Goal: Task Accomplishment & Management: Manage account settings

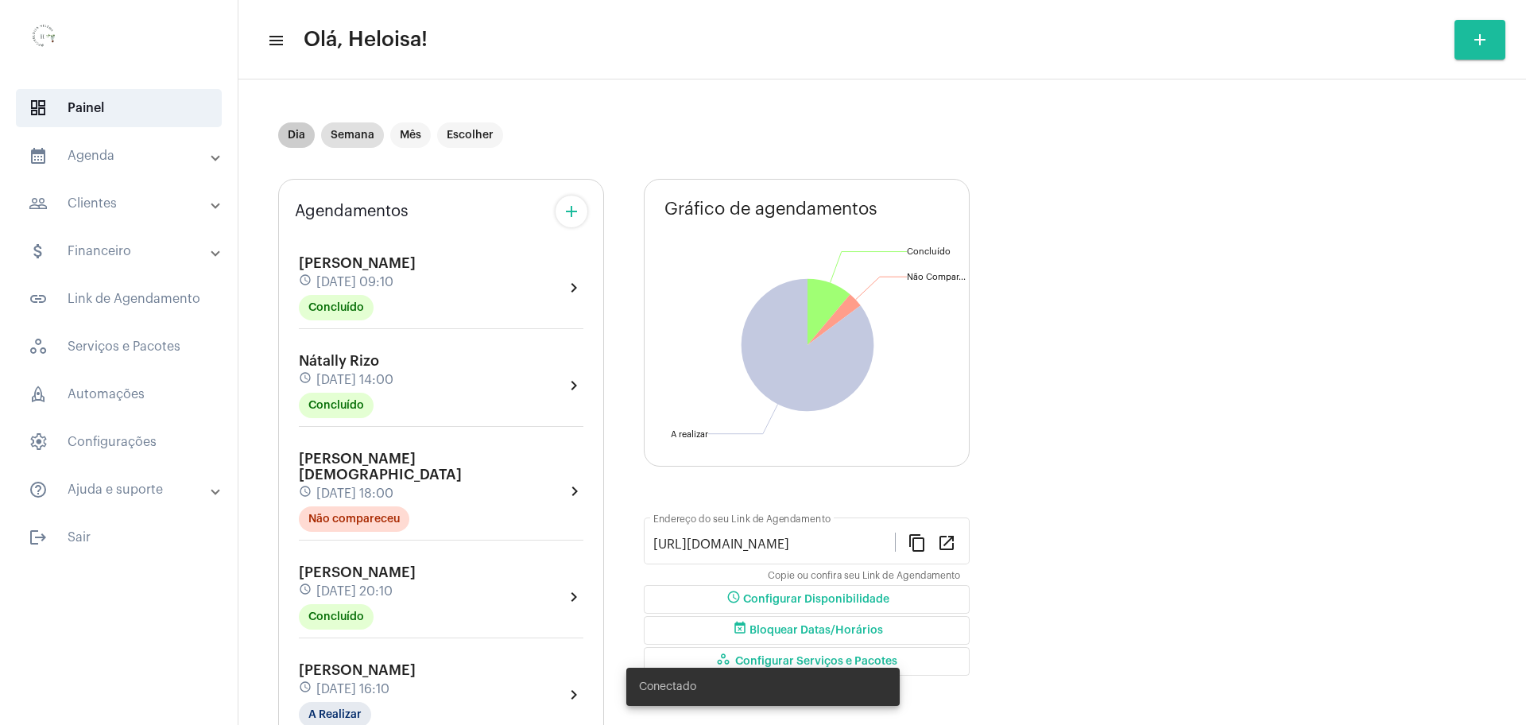
click at [295, 136] on mat-chip "Dia" at bounding box center [296, 134] width 37 height 25
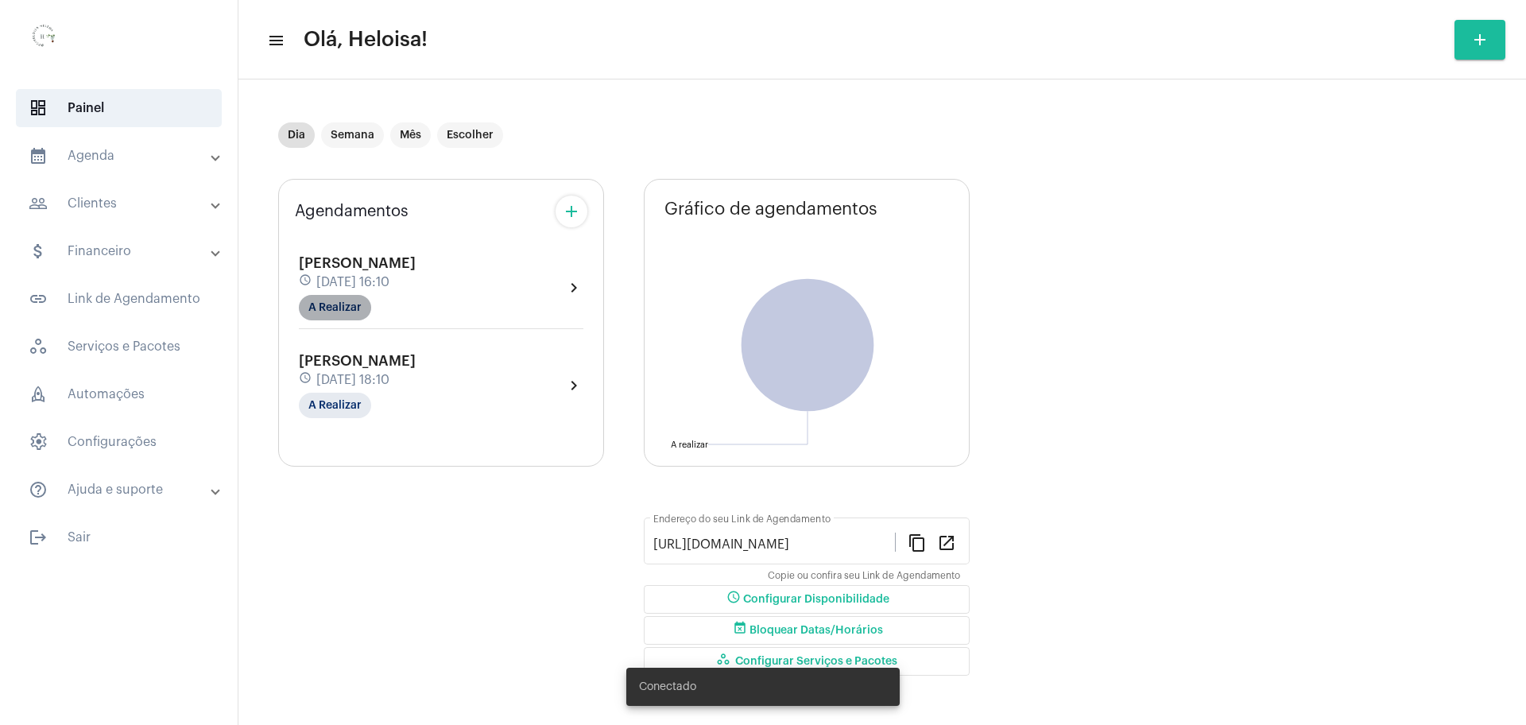
click at [362, 309] on mat-chip "A Realizar" at bounding box center [335, 307] width 72 height 25
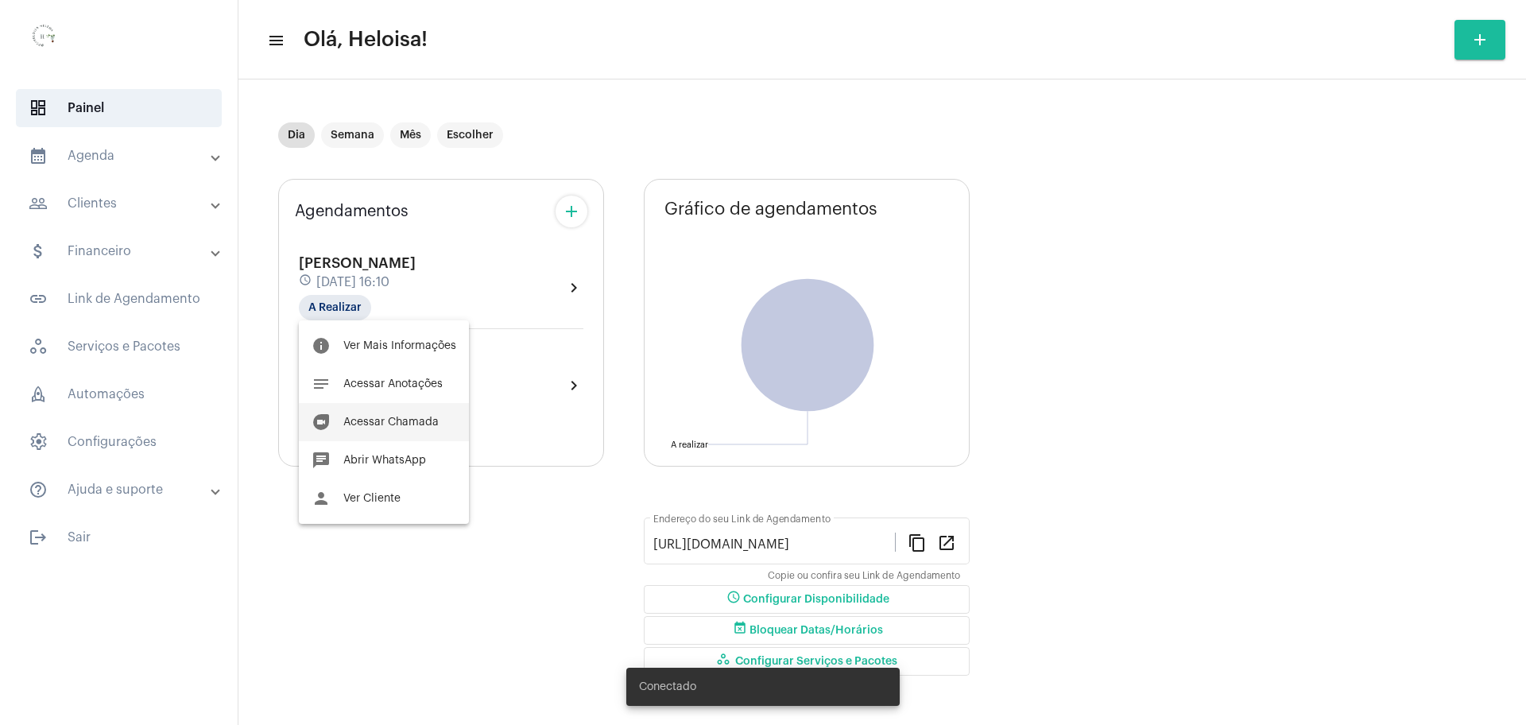
click at [386, 417] on span "Acessar Chamada" at bounding box center [390, 422] width 95 height 11
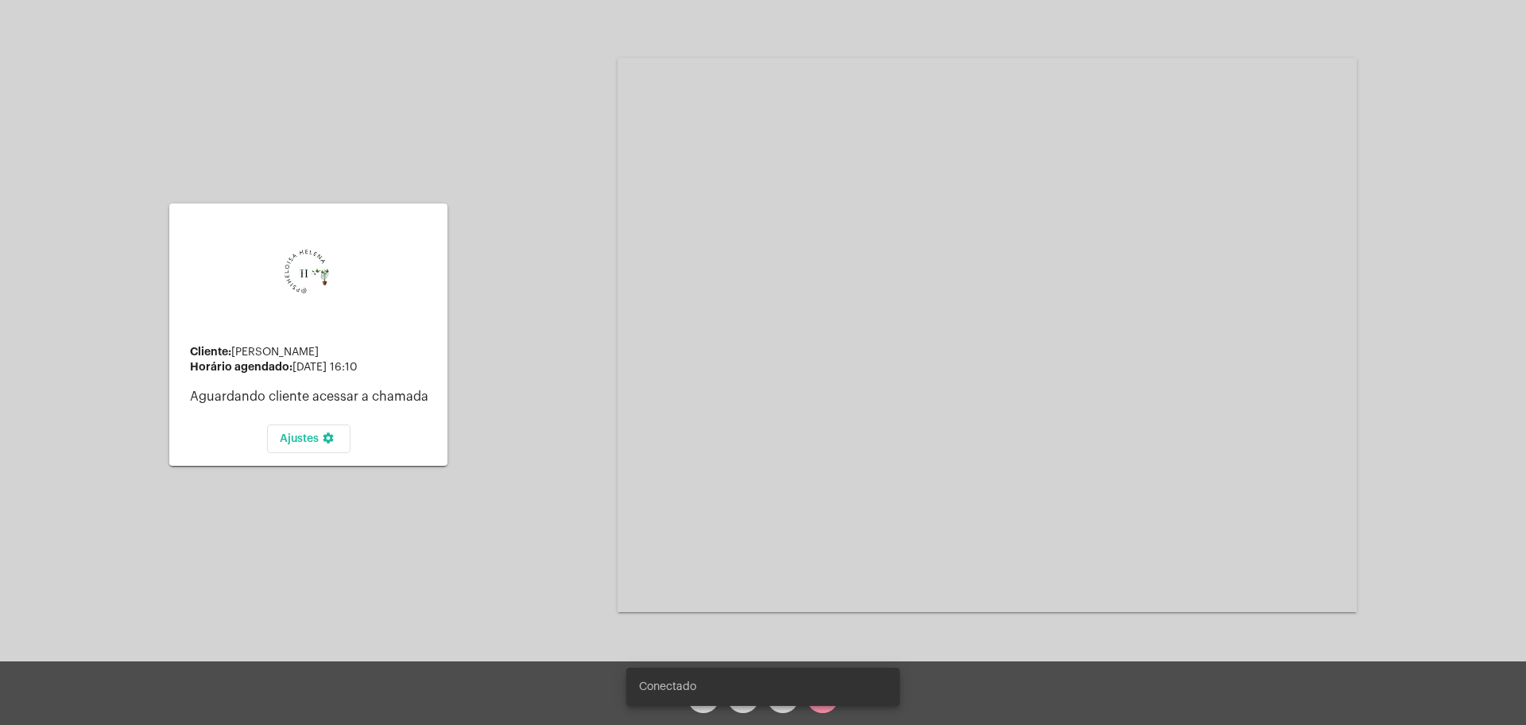
drag, startPoint x: 656, startPoint y: 515, endPoint x: 708, endPoint y: 552, distance: 64.0
click at [673, 529] on video at bounding box center [987, 335] width 739 height 554
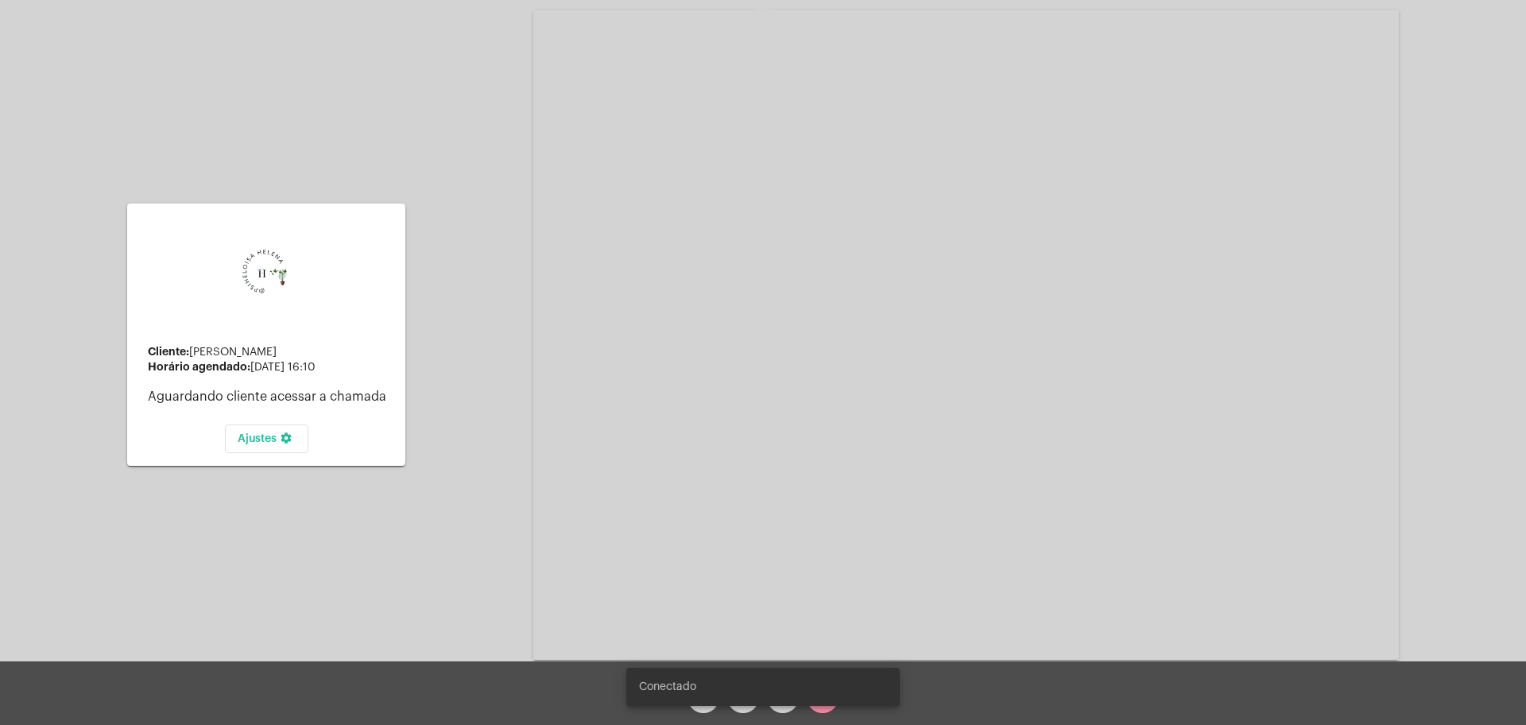
click at [782, 633] on video at bounding box center [966, 335] width 866 height 650
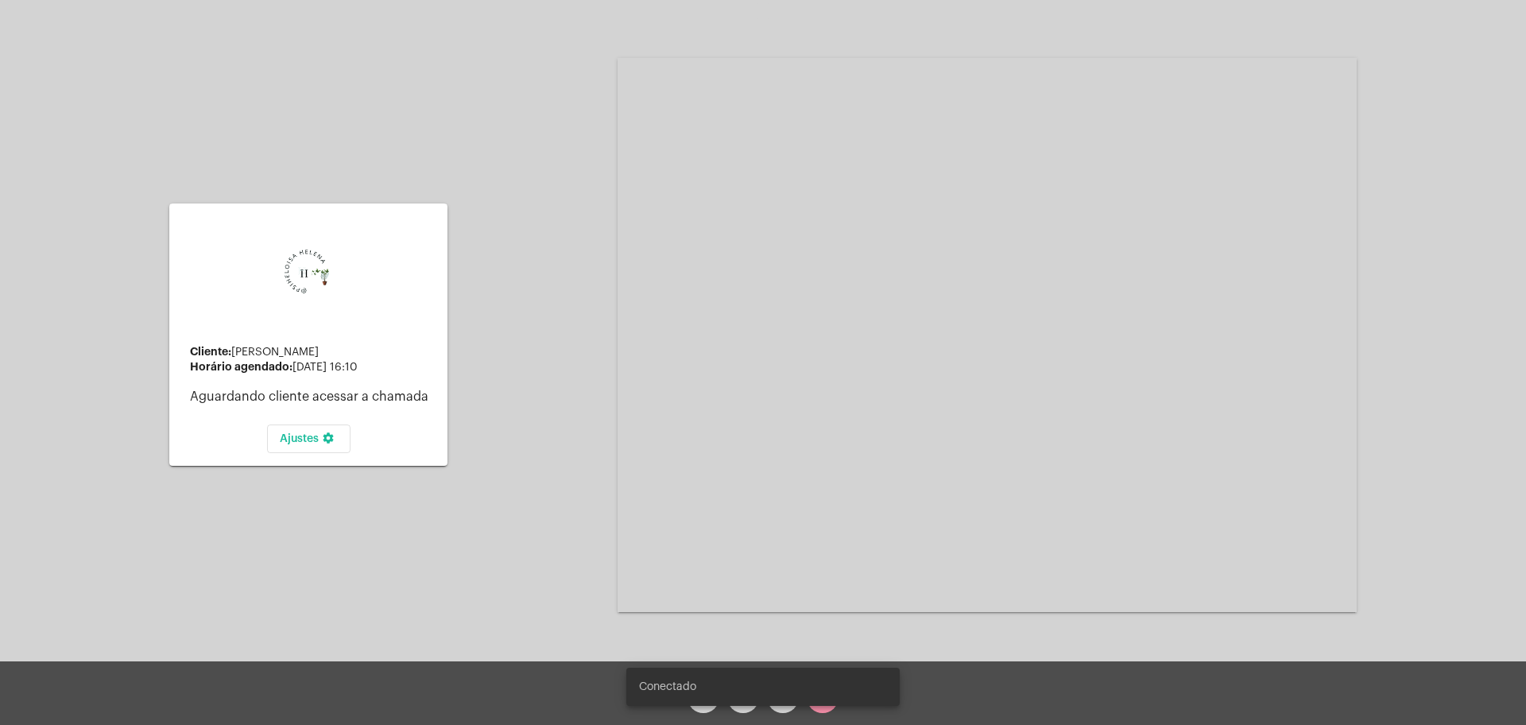
click at [826, 709] on div "Conectado" at bounding box center [763, 687] width 312 height 76
drag, startPoint x: 934, startPoint y: 677, endPoint x: 940, endPoint y: 658, distance: 20.1
click at [936, 677] on div "arrow_back mic videocam call_end" at bounding box center [763, 693] width 1526 height 64
click at [941, 645] on div "Acessando Câmera e Microfone..." at bounding box center [987, 334] width 739 height 657
click at [934, 639] on div "Acessando Câmera e Microfone..." at bounding box center [987, 334] width 739 height 657
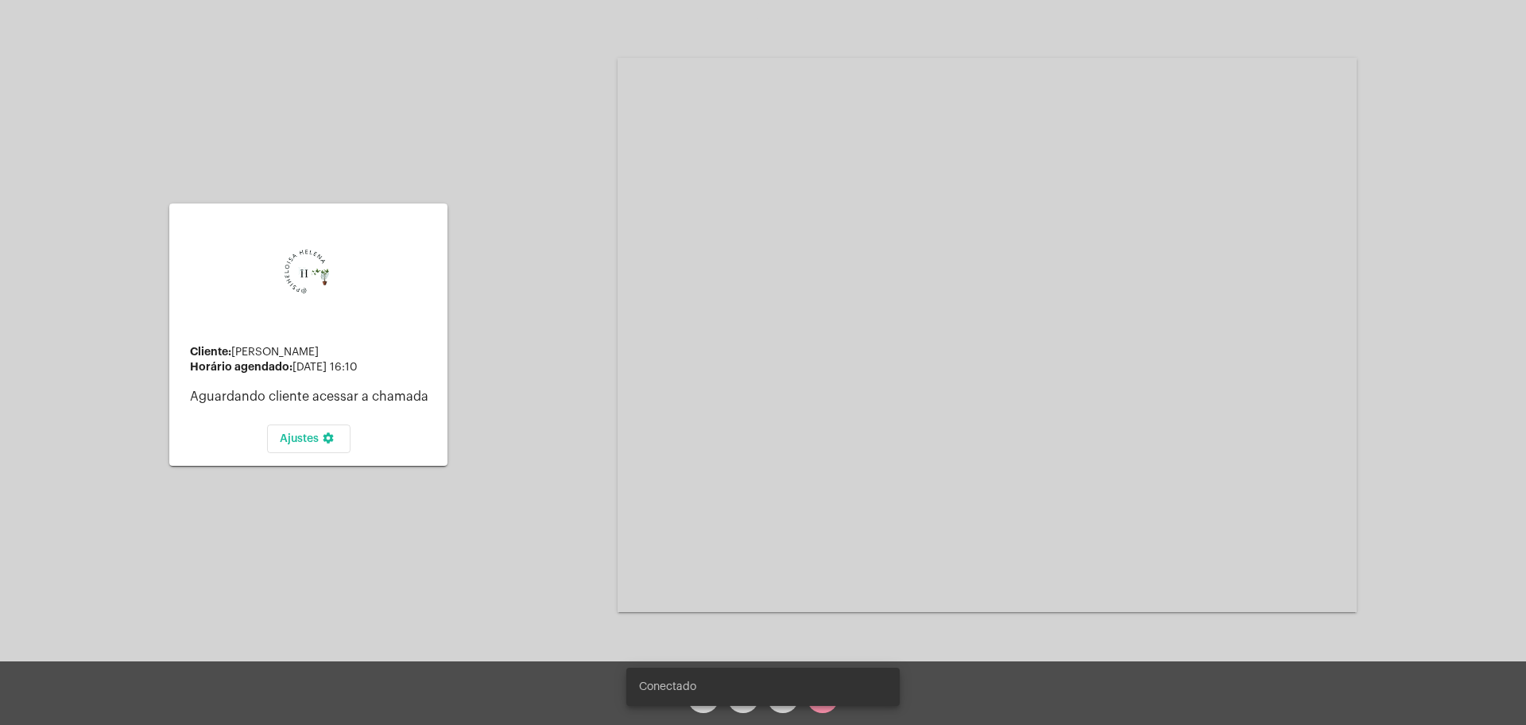
click at [833, 706] on div "Conectado" at bounding box center [763, 687] width 312 height 76
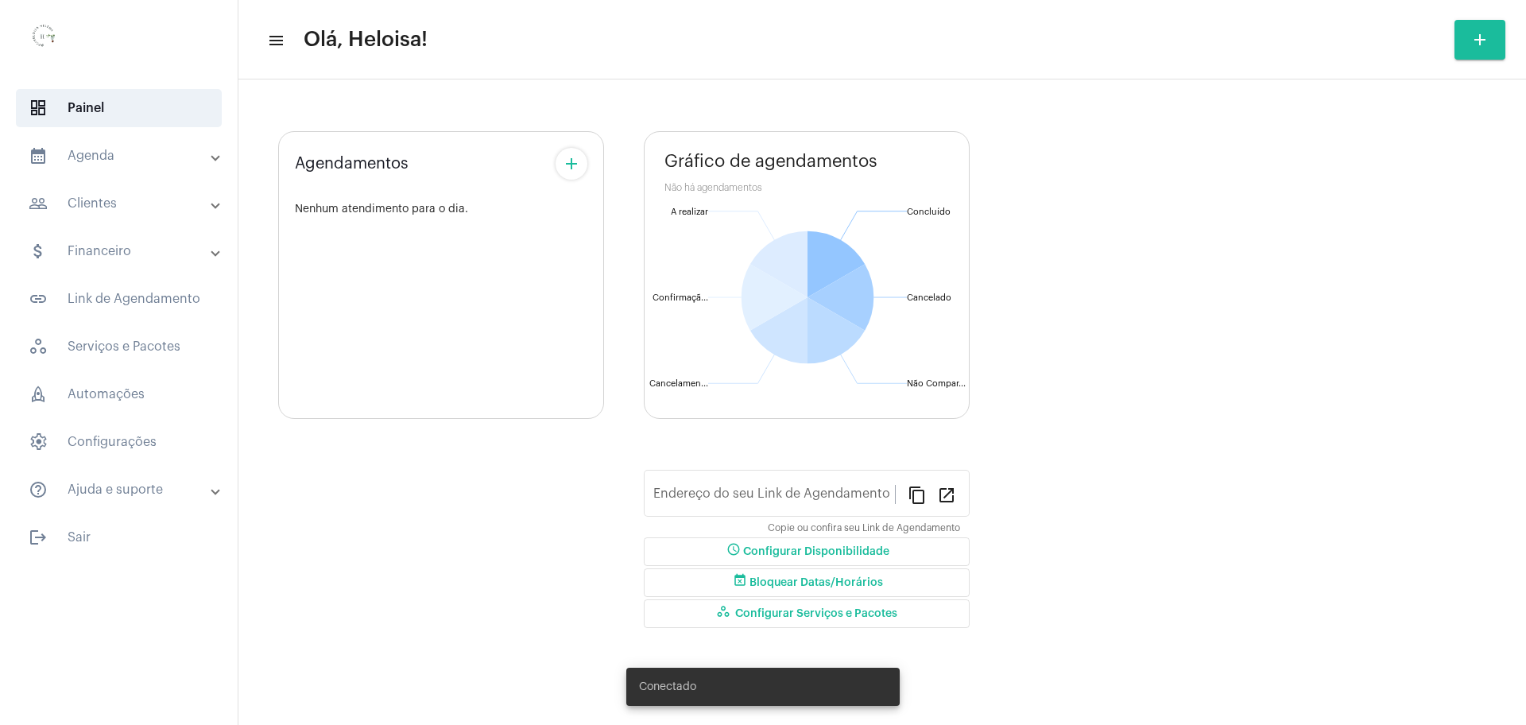
type input "[URL][DOMAIN_NAME]"
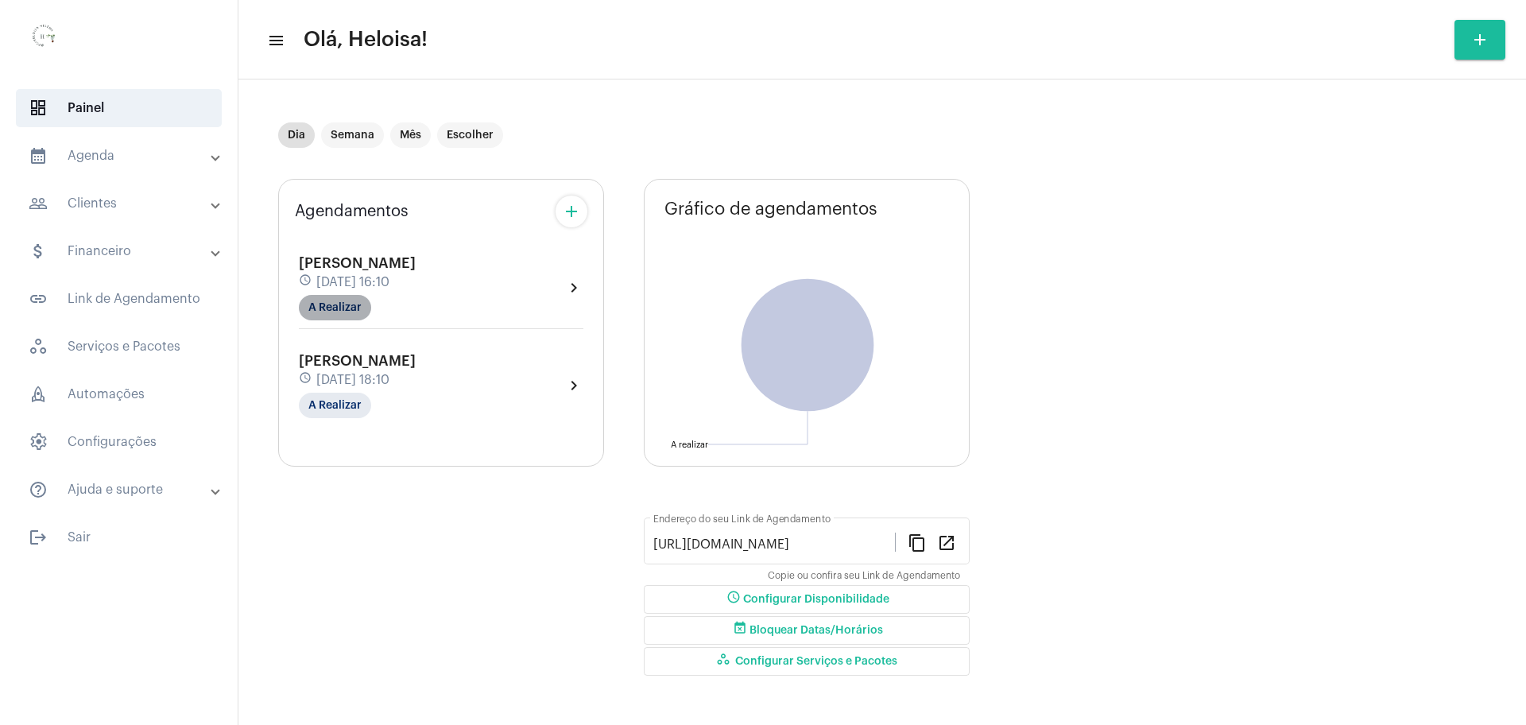
click at [337, 308] on mat-chip "A Realizar" at bounding box center [335, 307] width 72 height 25
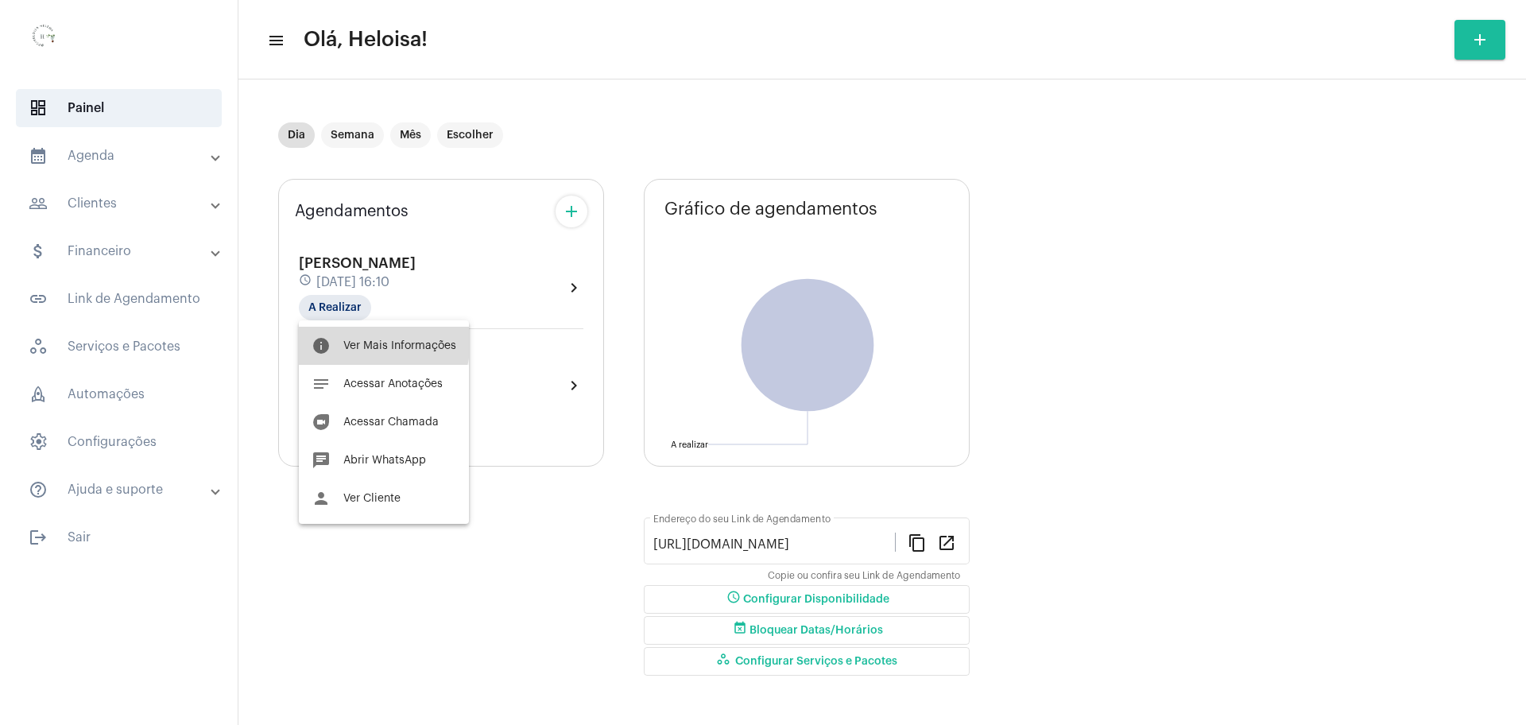
click at [360, 340] on span "Ver Mais Informações" at bounding box center [399, 345] width 113 height 11
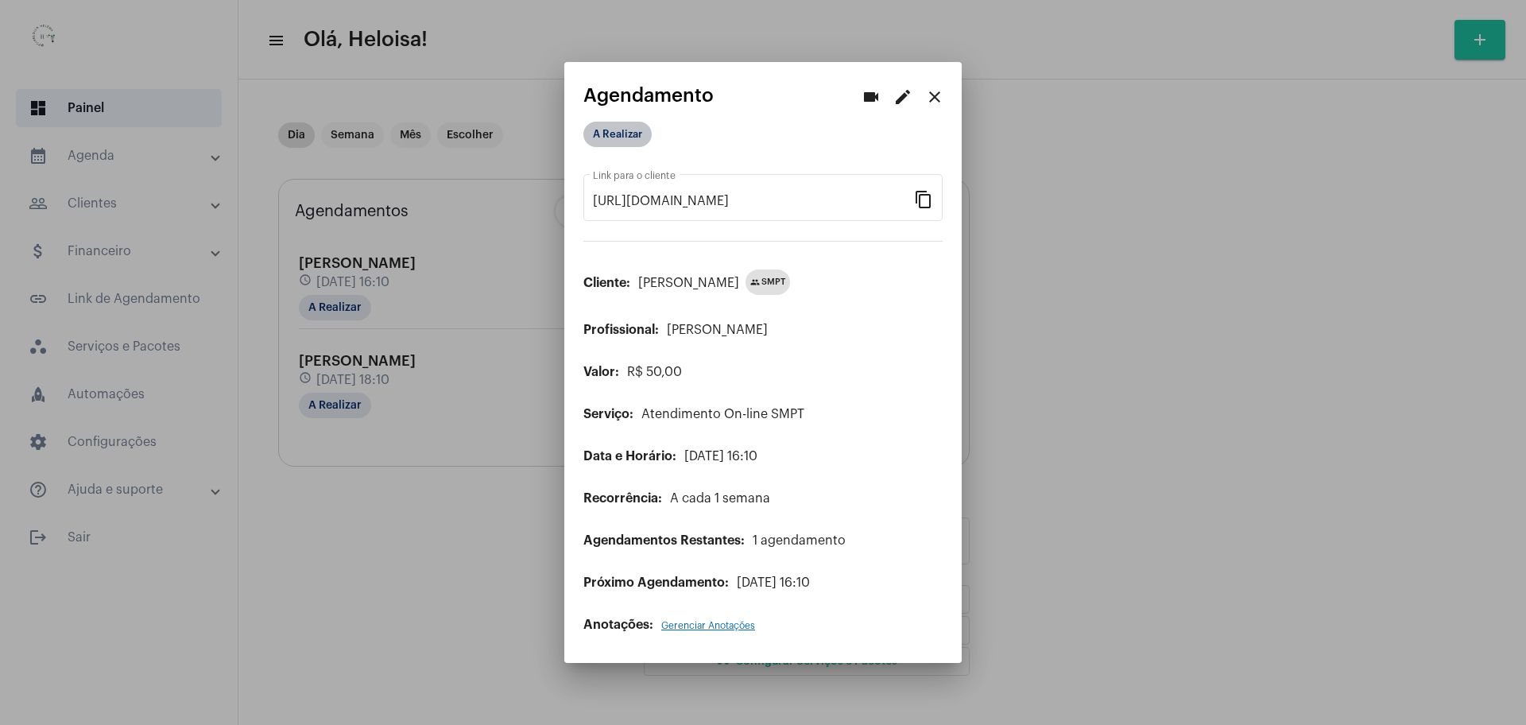
click at [610, 138] on mat-chip "A Realizar" at bounding box center [618, 134] width 68 height 25
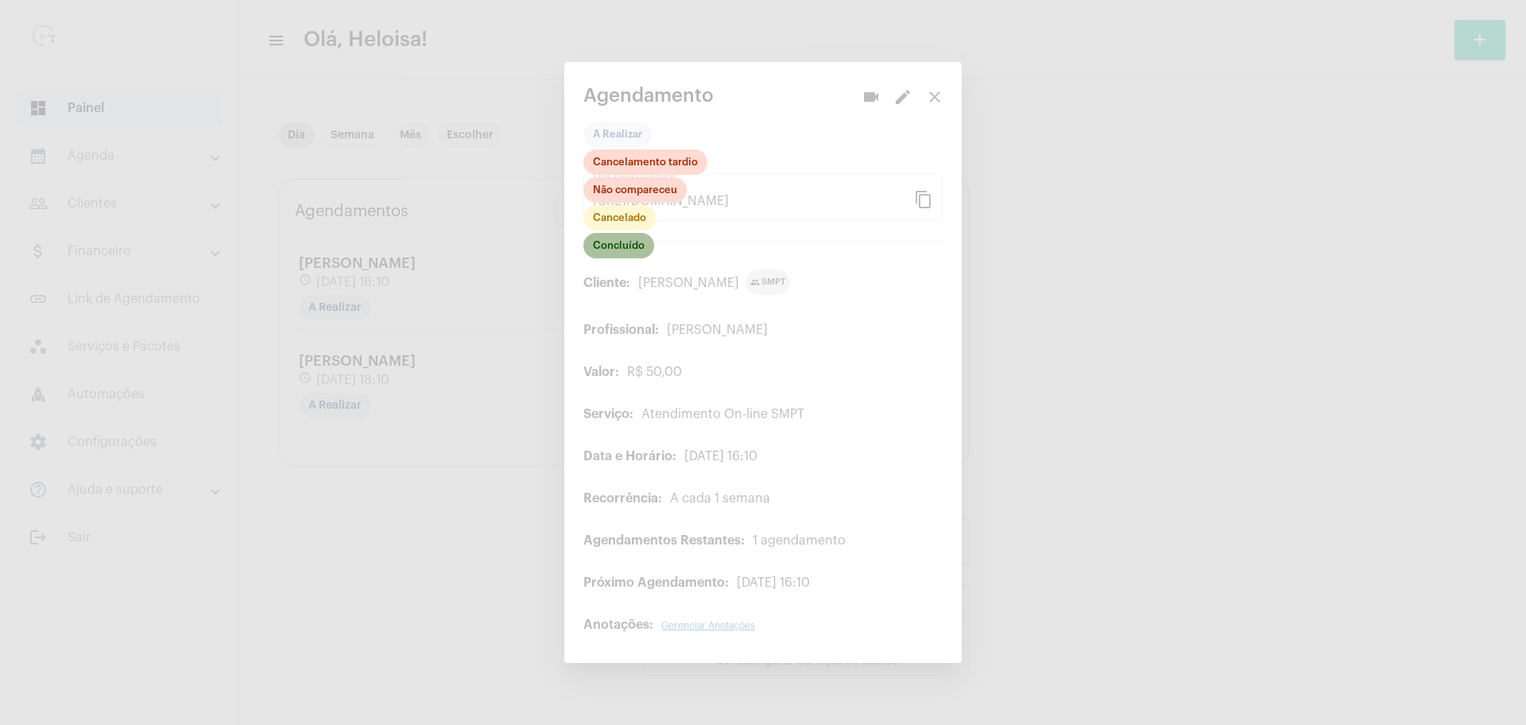
click at [626, 247] on mat-chip "Concluído" at bounding box center [619, 245] width 71 height 25
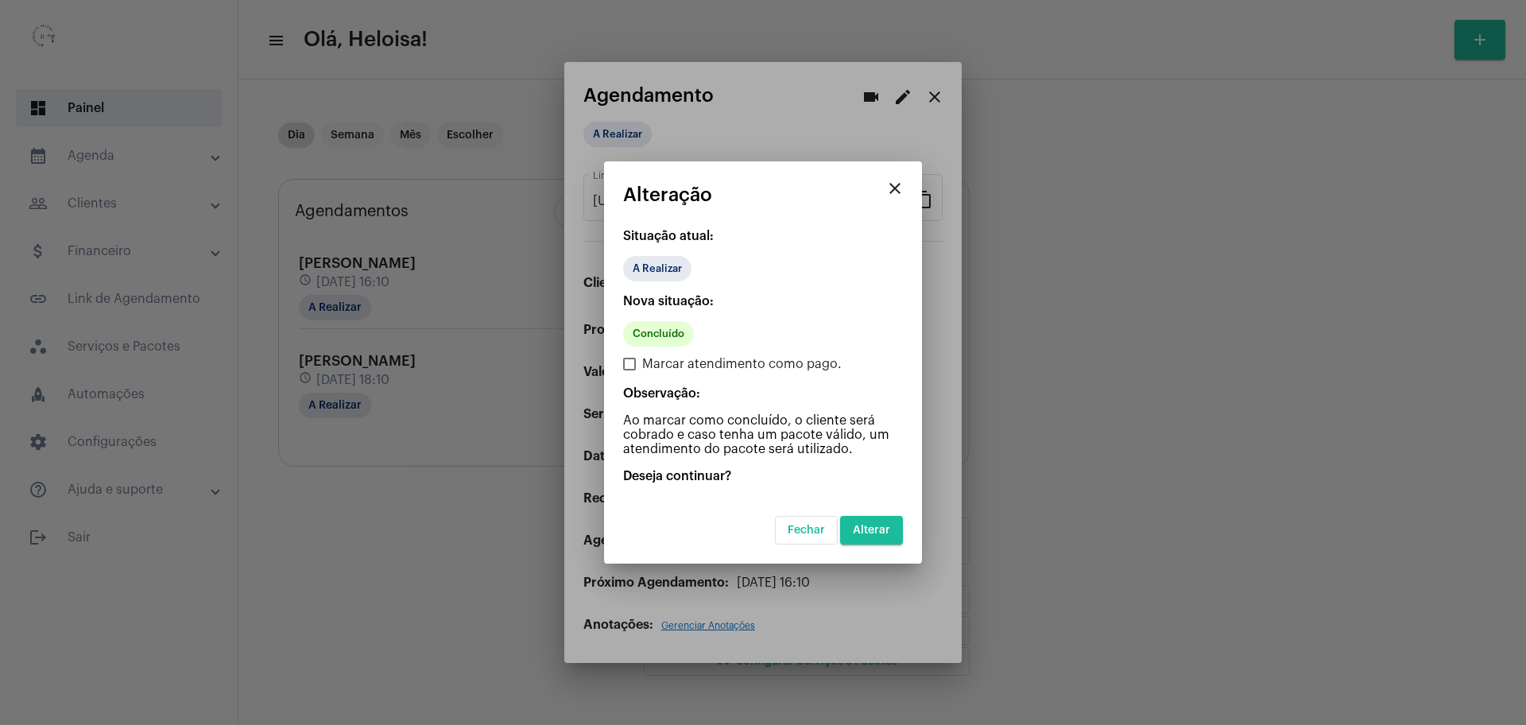
click at [876, 521] on button "Alterar" at bounding box center [871, 530] width 63 height 29
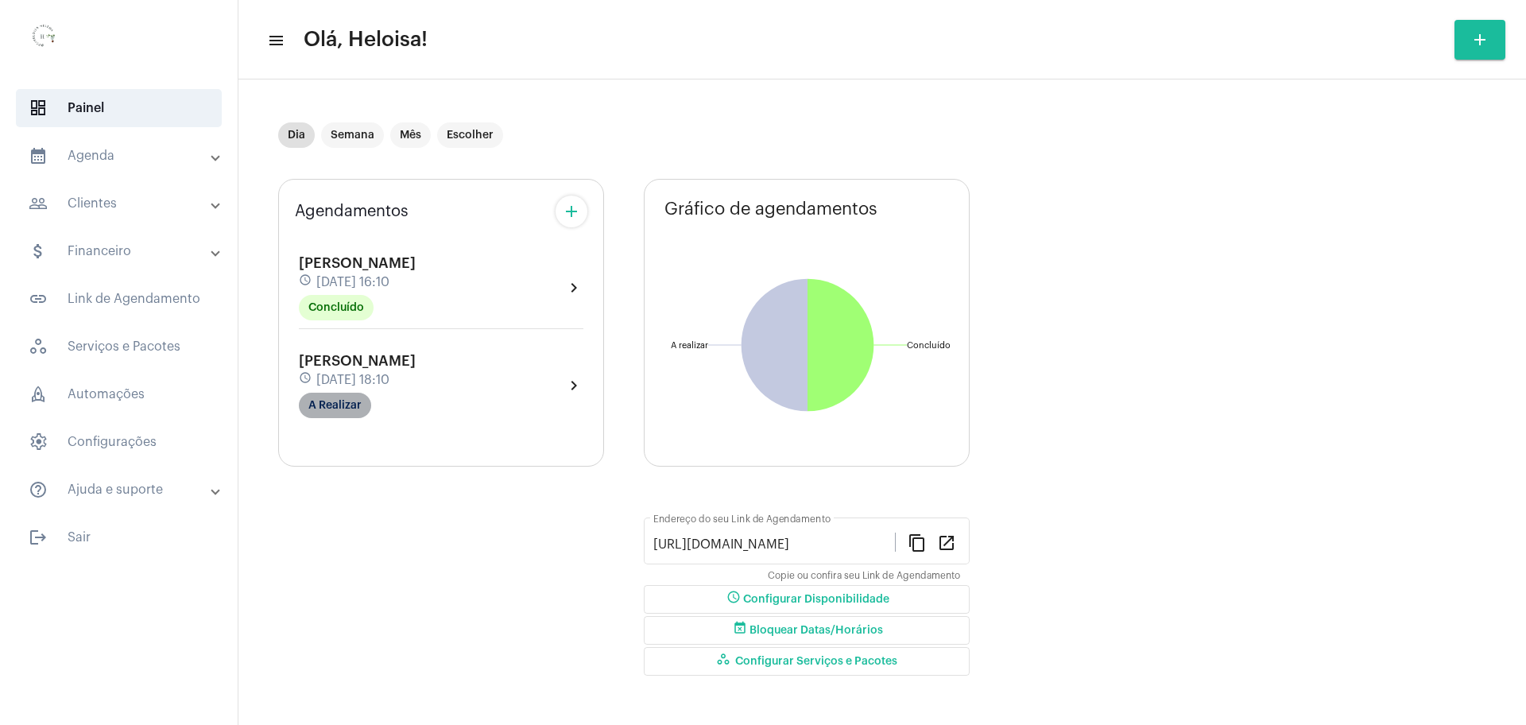
click at [341, 401] on mat-chip "A Realizar" at bounding box center [335, 405] width 72 height 25
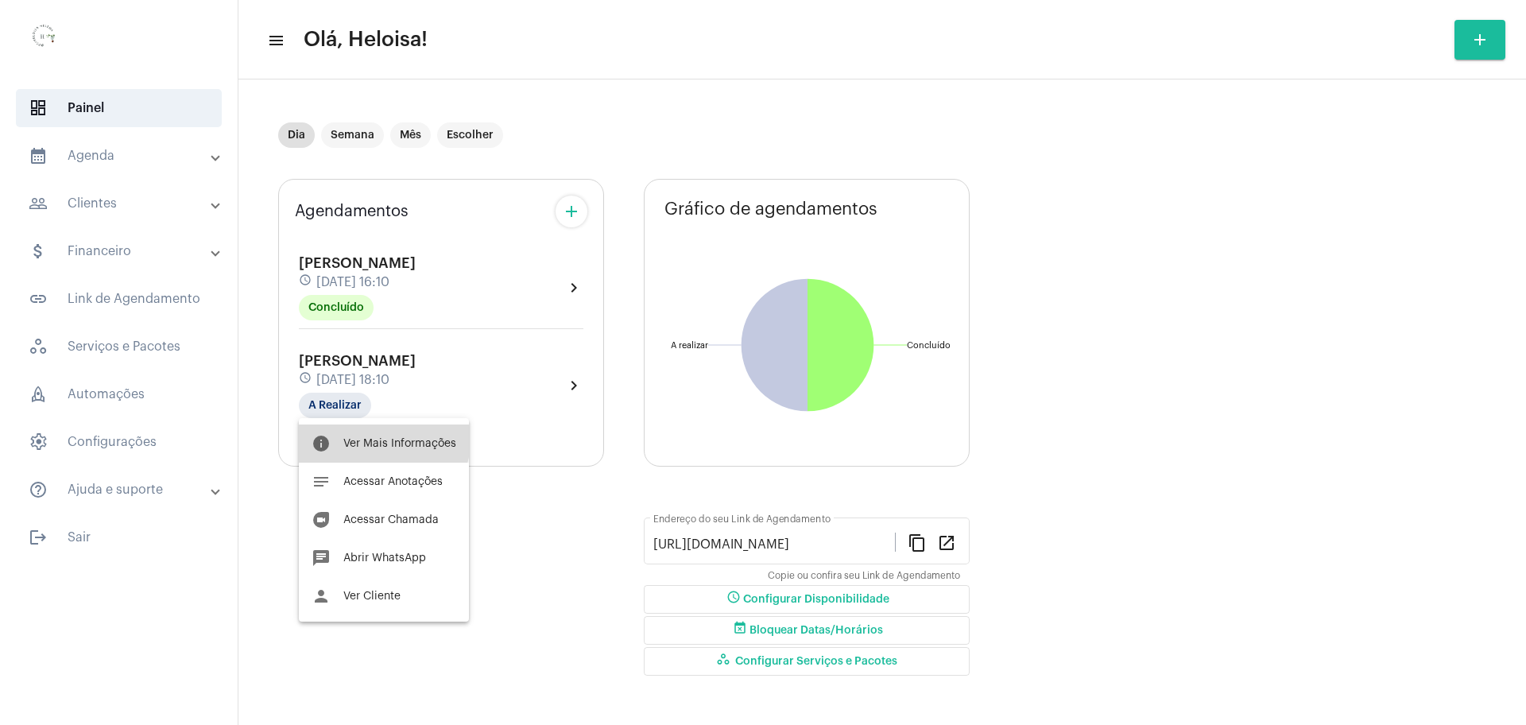
click at [369, 436] on button "info Ver Mais Informações" at bounding box center [384, 444] width 170 height 38
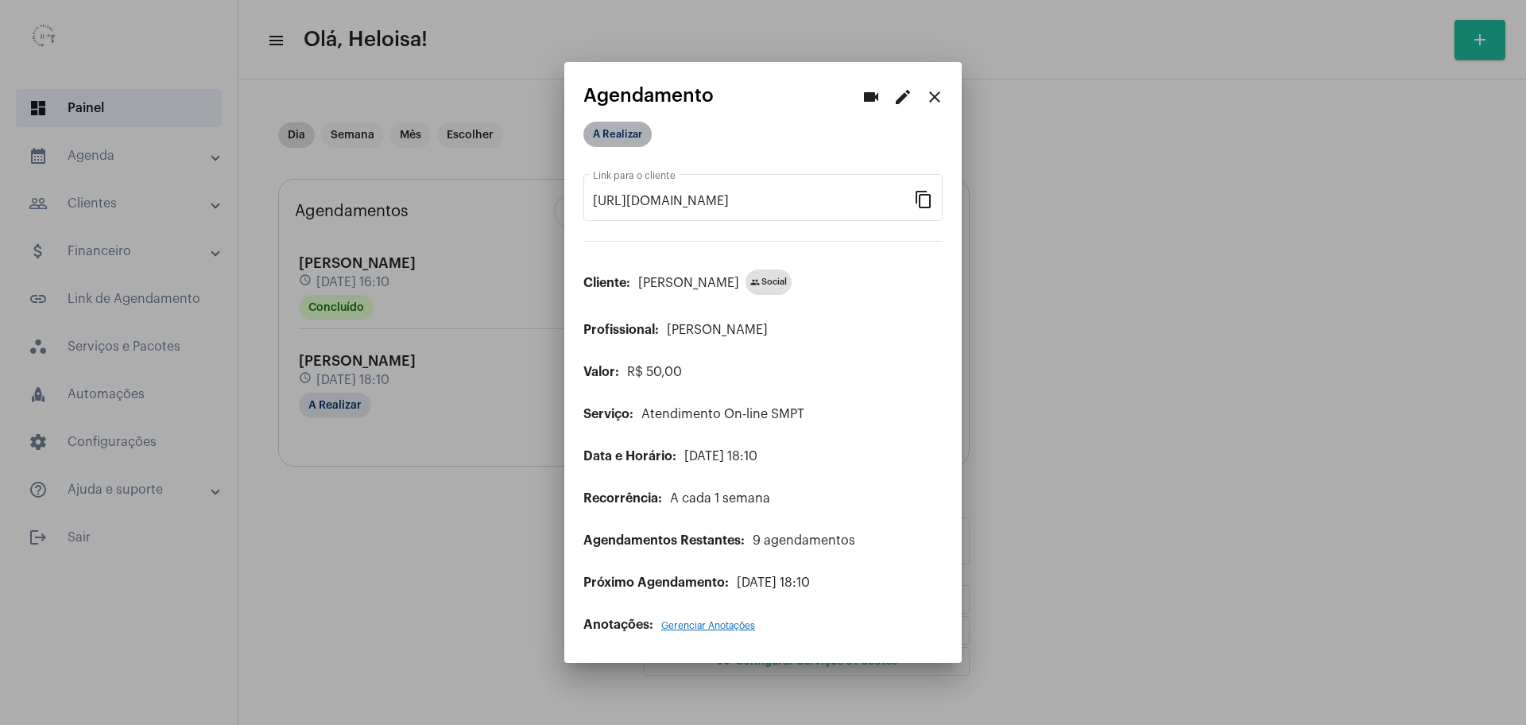
click at [607, 138] on mat-chip "A Realizar" at bounding box center [618, 134] width 68 height 25
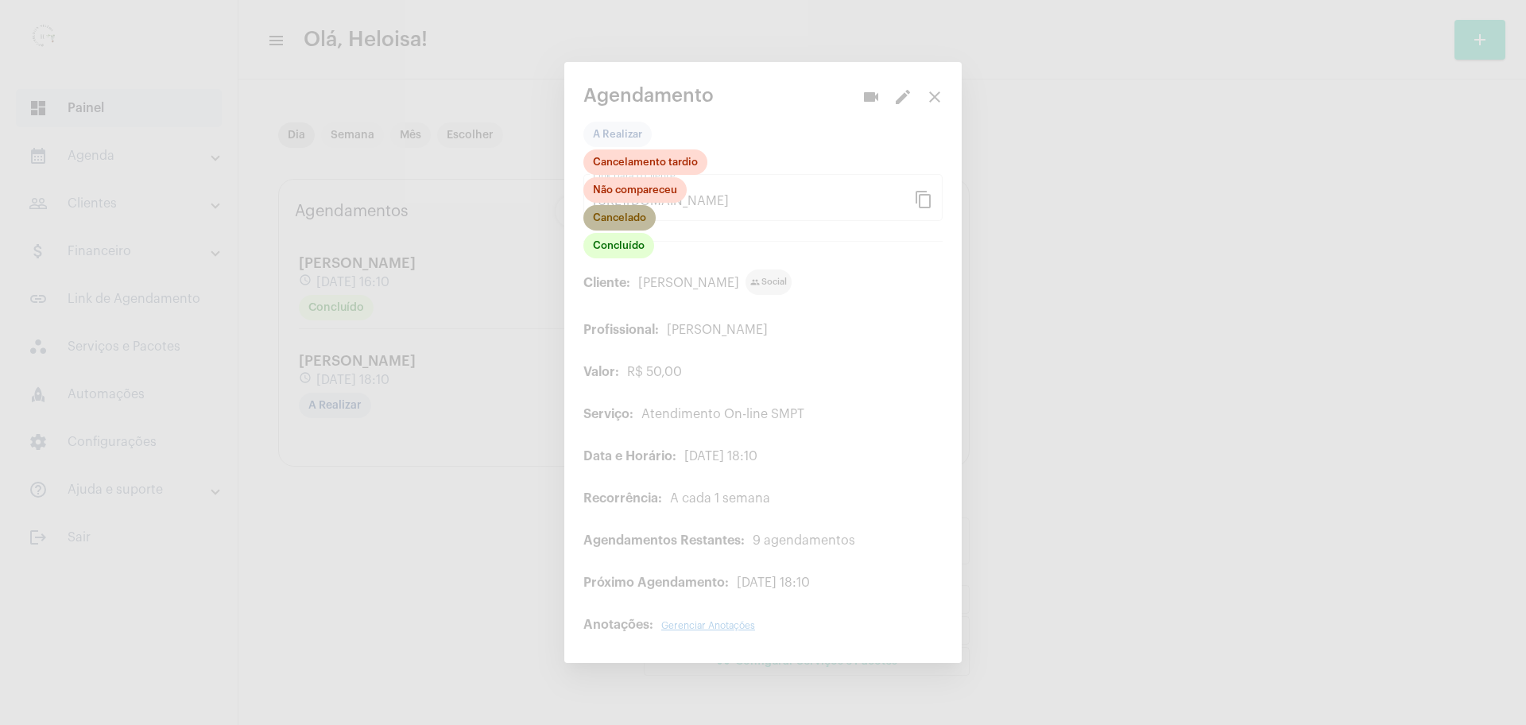
click at [634, 220] on mat-chip "Cancelado" at bounding box center [620, 217] width 72 height 25
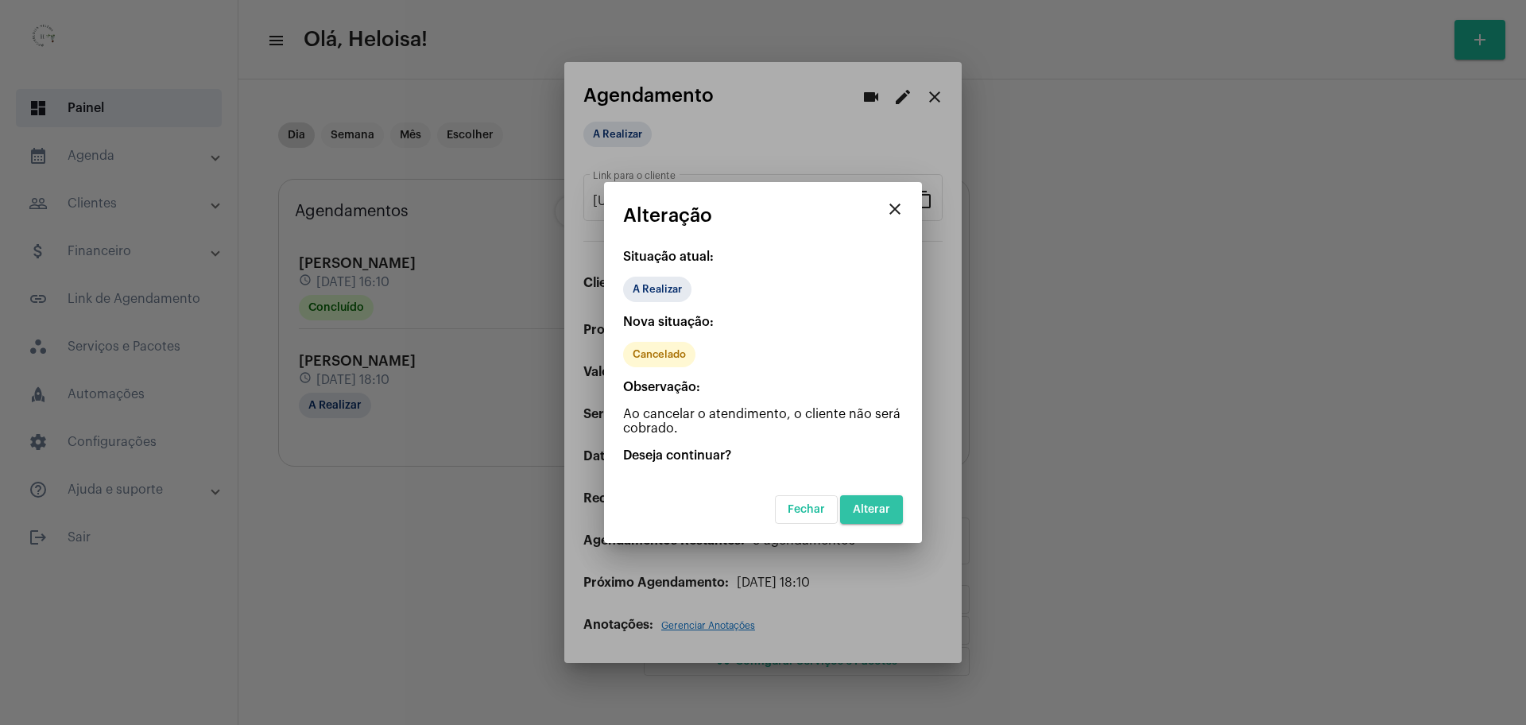
click at [884, 513] on span "Alterar" at bounding box center [871, 509] width 37 height 11
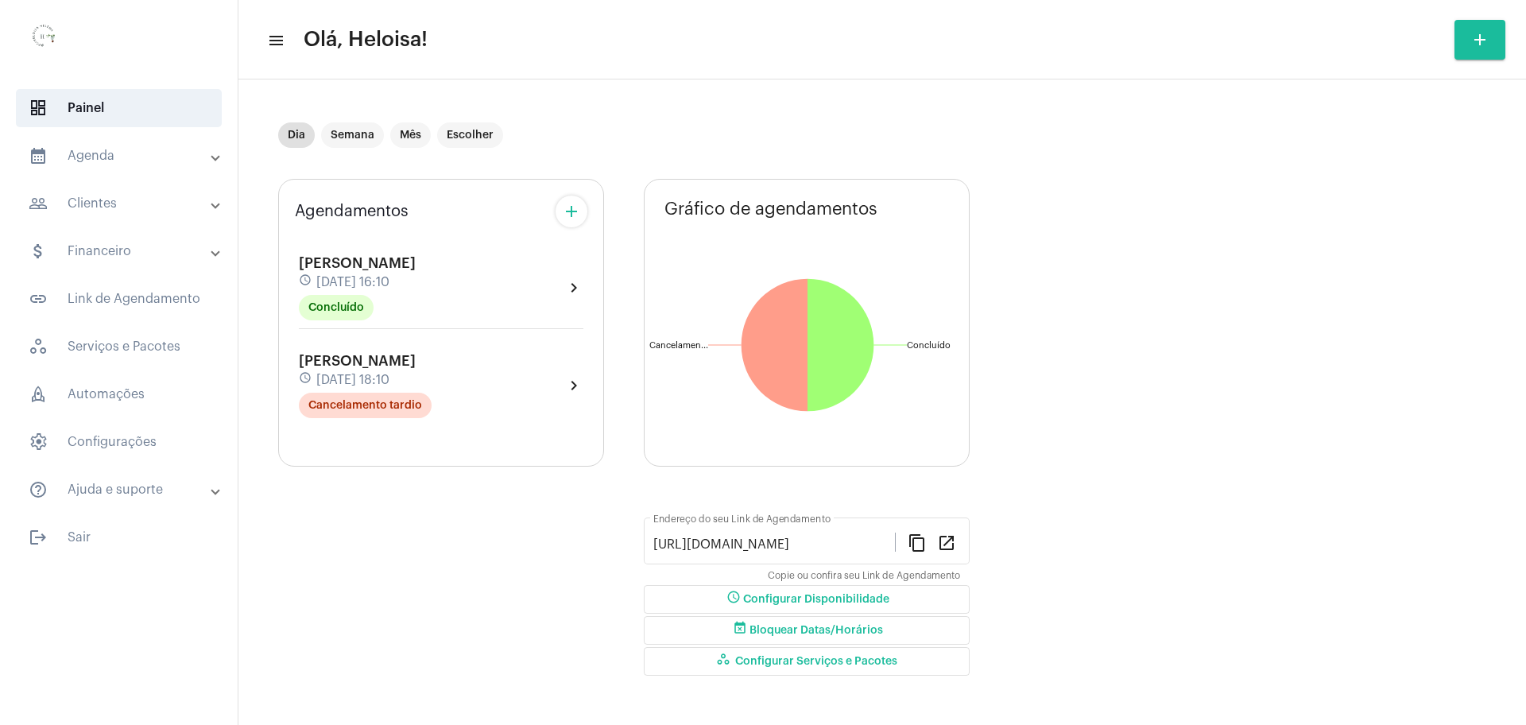
click at [884, 513] on div "Gráfico de agendamentos Não há agendamentos Concluído Concluído Cancelamento ta…" at bounding box center [807, 436] width 326 height 515
